Goal: Task Accomplishment & Management: Use online tool/utility

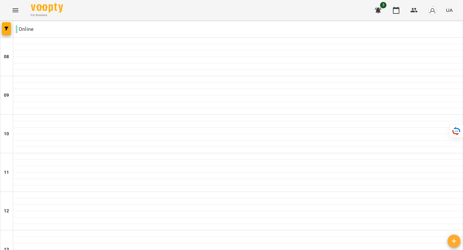
scroll to position [409, 0]
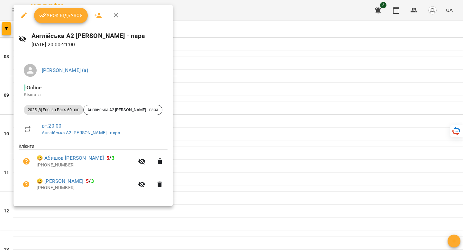
click at [70, 25] on div "Урок відбувся" at bounding box center [93, 15] width 159 height 21
click at [70, 22] on button "Урок відбувся" at bounding box center [61, 15] width 54 height 15
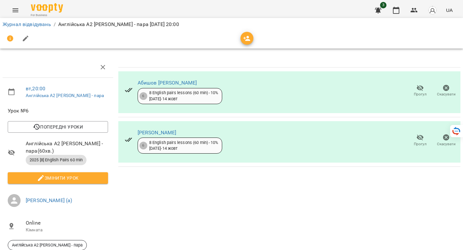
click at [25, 10] on div "For Business 3 UA" at bounding box center [231, 10] width 463 height 21
click at [10, 10] on button "Menu" at bounding box center [15, 10] width 15 height 15
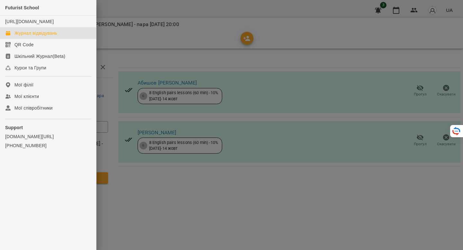
click at [23, 35] on link "Журнал відвідувань" at bounding box center [48, 33] width 96 height 12
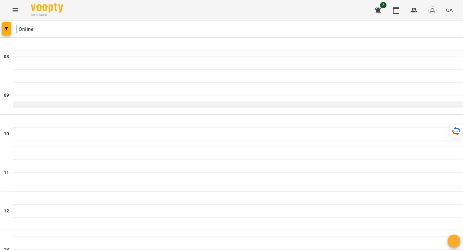
scroll to position [139, 0]
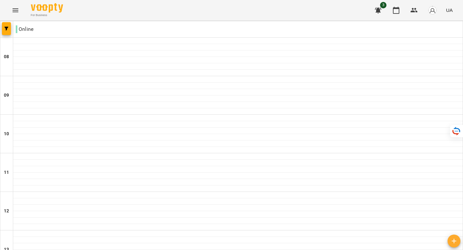
click at [18, 12] on icon "Menu" at bounding box center [16, 10] width 8 height 8
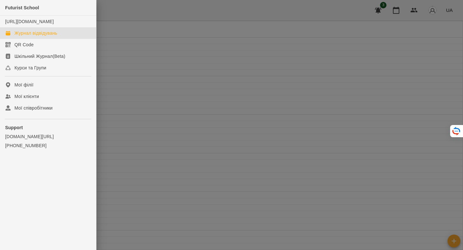
click at [164, 58] on div at bounding box center [231, 125] width 463 height 250
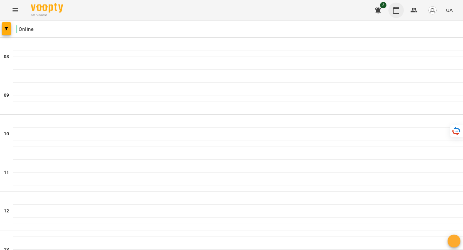
click at [397, 12] on icon "button" at bounding box center [397, 10] width 8 height 8
click at [412, 14] on icon "button" at bounding box center [415, 10] width 8 height 8
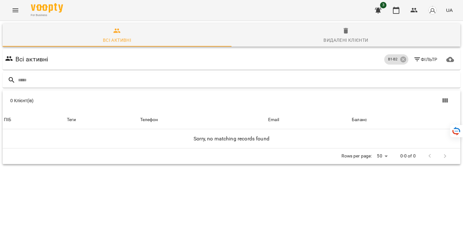
click at [432, 10] on img "button" at bounding box center [432, 10] width 9 height 9
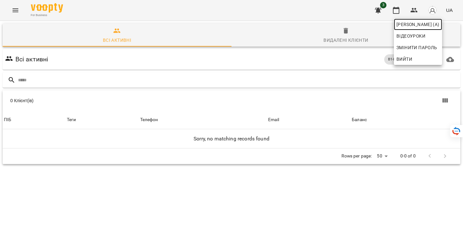
click at [425, 23] on span "[PERSON_NAME] (а)" at bounding box center [418, 25] width 43 height 8
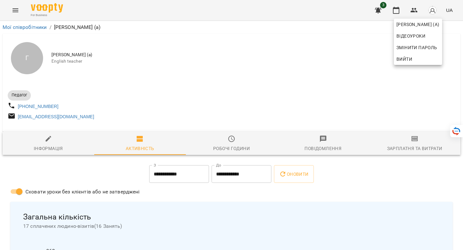
click at [339, 182] on div at bounding box center [231, 125] width 463 height 250
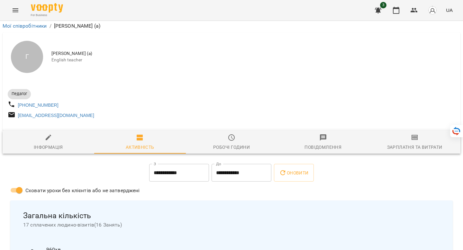
scroll to position [96, 0]
click at [404, 144] on div "Зарплатня та Витрати" at bounding box center [414, 148] width 55 height 8
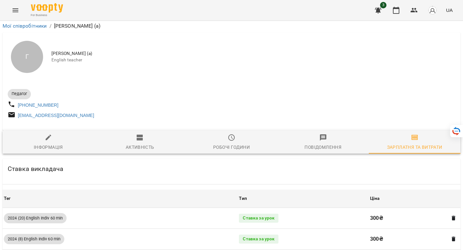
click at [156, 134] on span "Активність" at bounding box center [140, 142] width 84 height 17
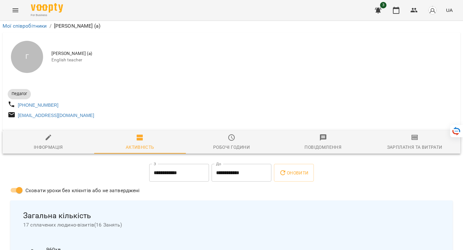
click at [418, 135] on icon "button" at bounding box center [415, 137] width 6 height 5
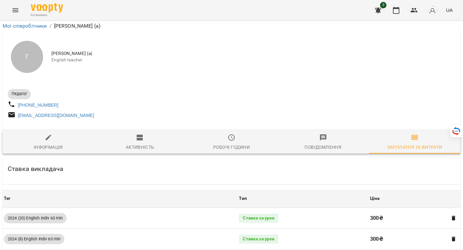
scroll to position [1214, 0]
